Goal: Find specific page/section: Find specific page/section

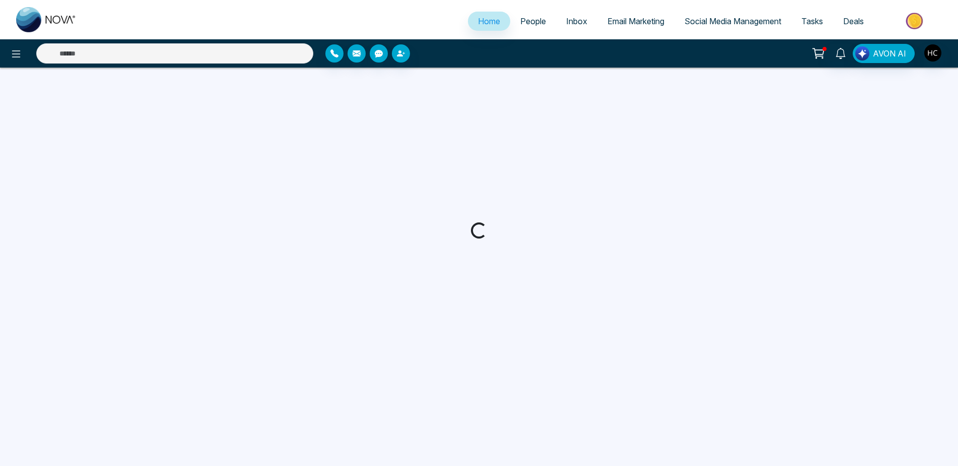
select select "*"
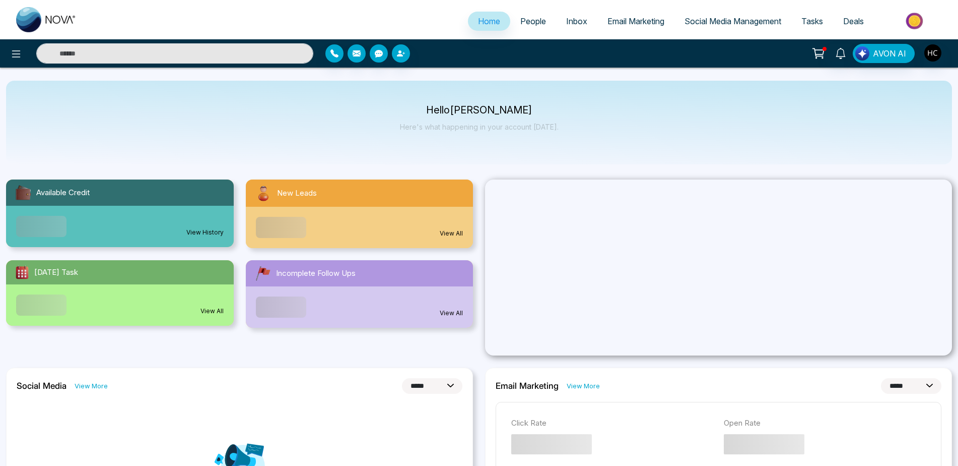
click at [539, 19] on link "People" at bounding box center [533, 21] width 46 height 19
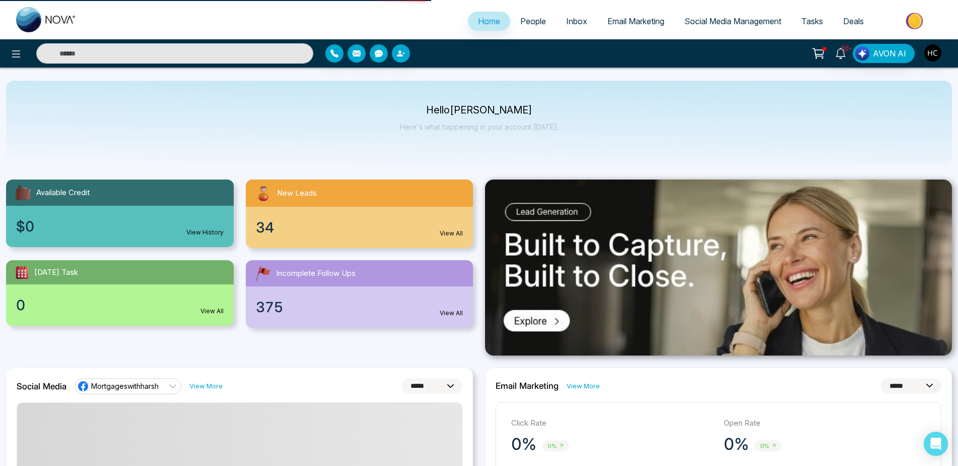
click at [535, 26] on link "People" at bounding box center [533, 21] width 46 height 19
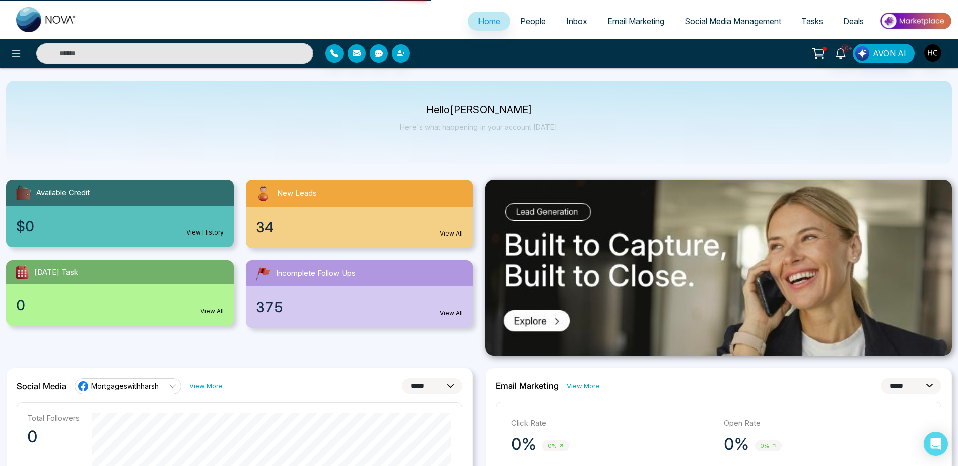
click at [531, 22] on span "People" at bounding box center [534, 21] width 26 height 10
click at [535, 27] on link "People" at bounding box center [533, 21] width 46 height 19
